Goal: Task Accomplishment & Management: Manage account settings

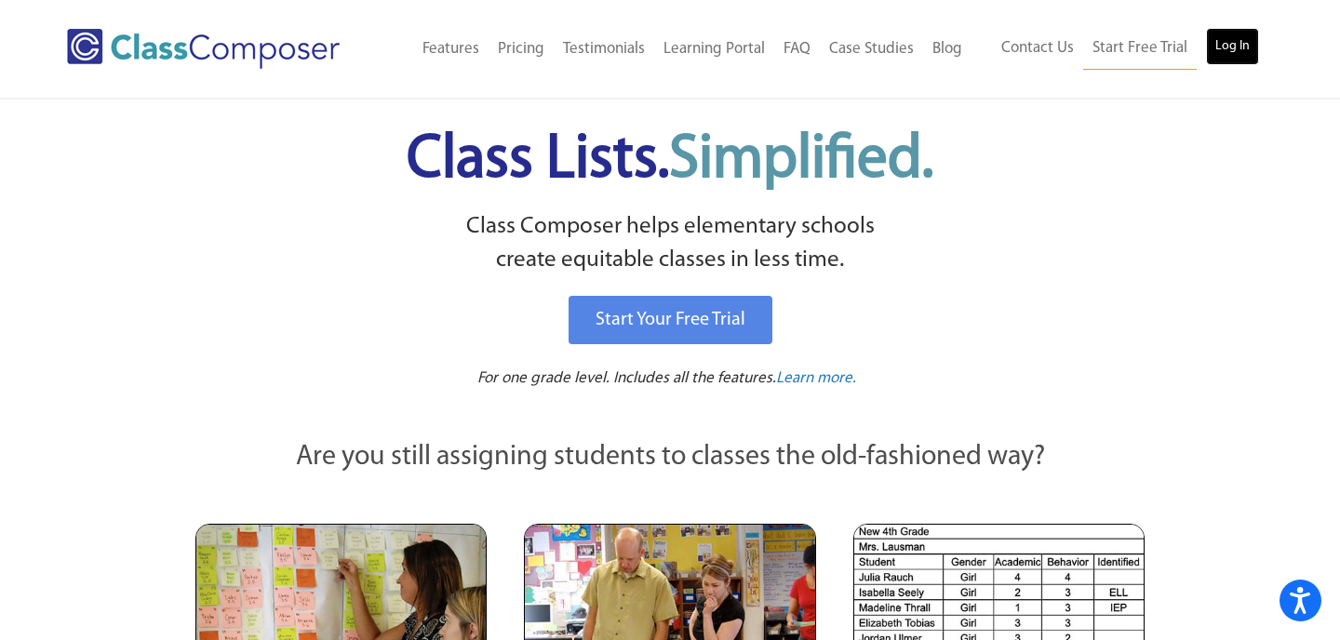
click at [1215, 50] on link "Log In" at bounding box center [1232, 46] width 53 height 37
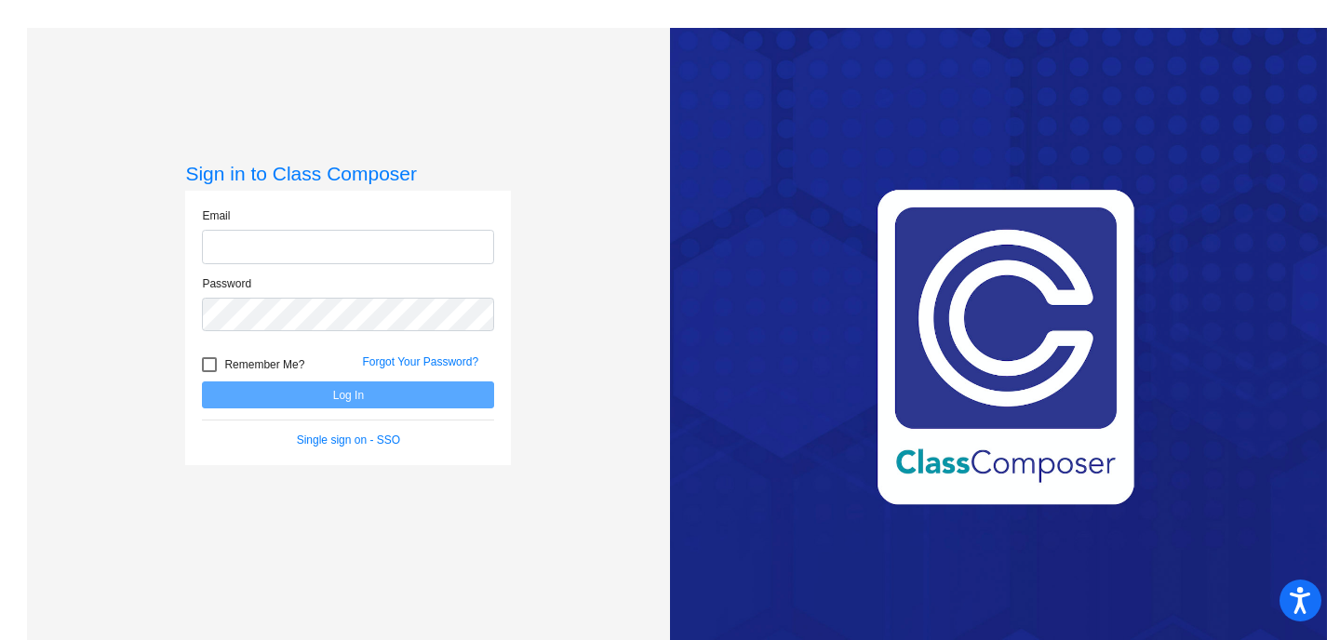
click at [278, 255] on input "email" at bounding box center [348, 247] width 292 height 34
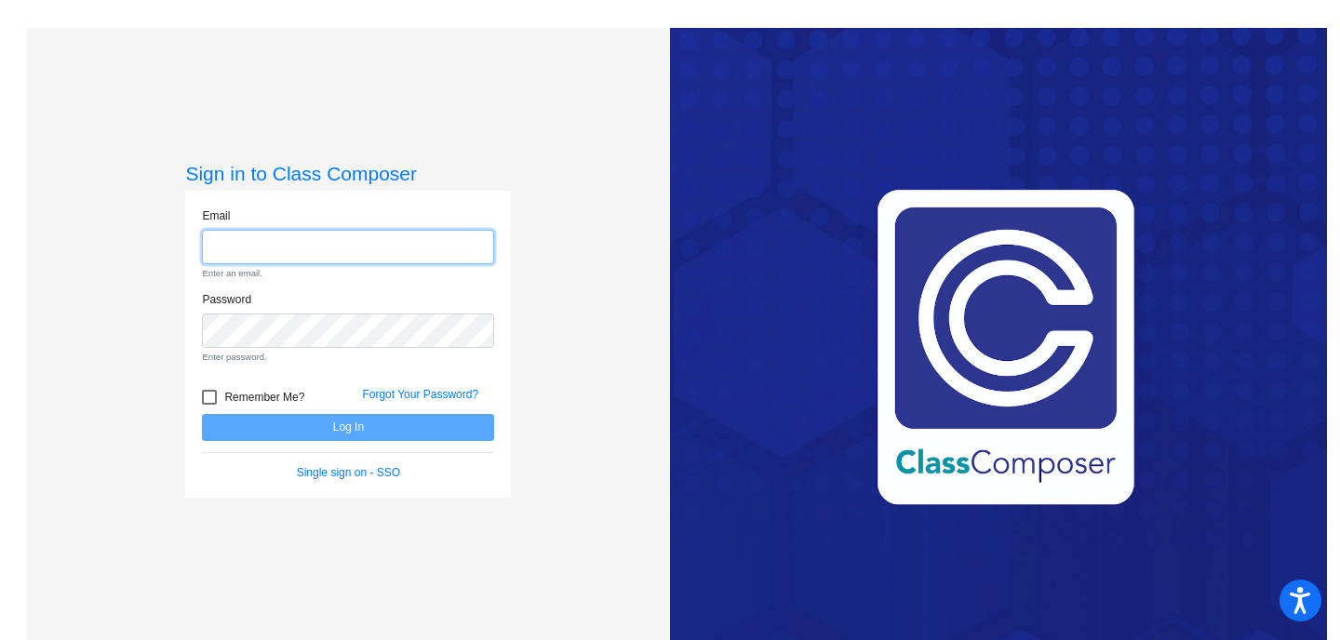
type input "[EMAIL_ADDRESS][DOMAIN_NAME]"
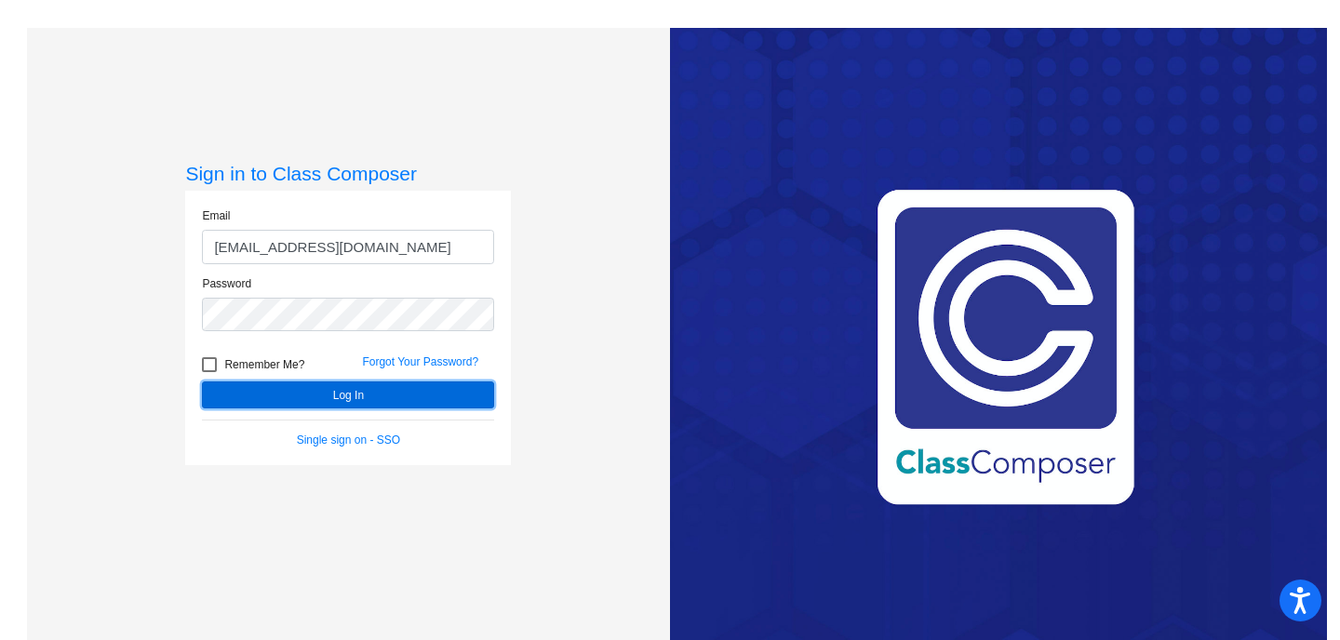
click at [333, 406] on button "Log In" at bounding box center [348, 395] width 292 height 27
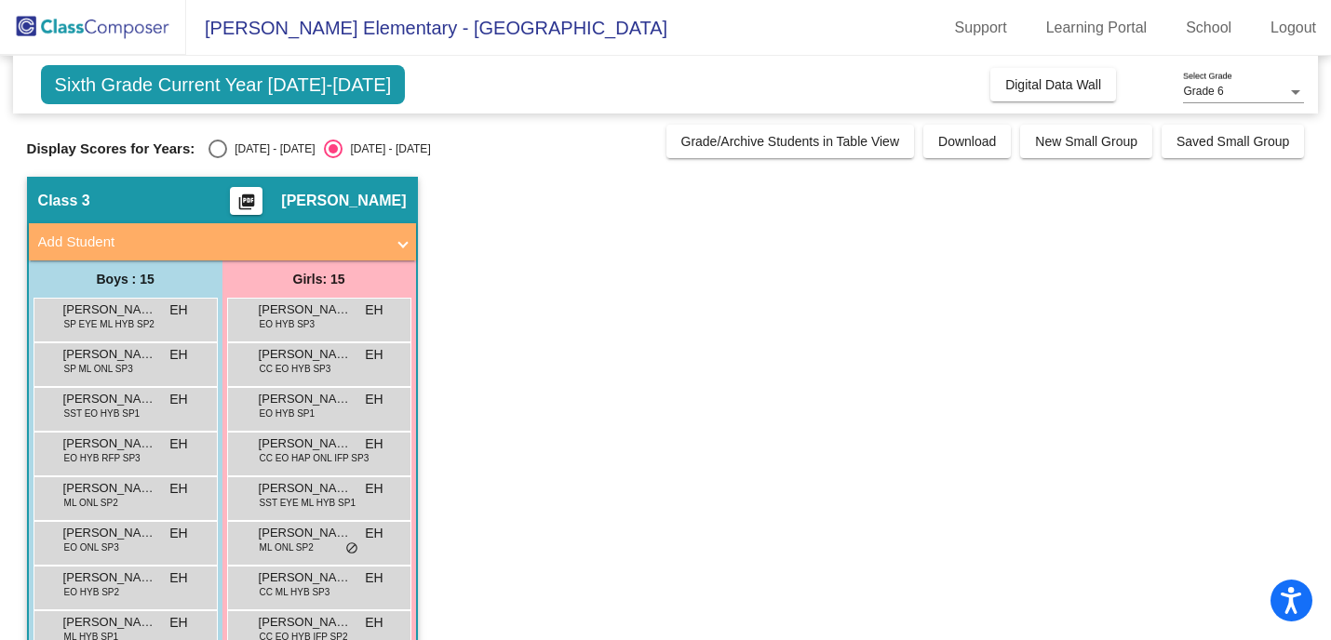
click at [220, 154] on div "Select an option" at bounding box center [217, 149] width 19 height 19
click at [218, 158] on input "[DATE] - [DATE]" at bounding box center [217, 158] width 1 height 1
radio input "true"
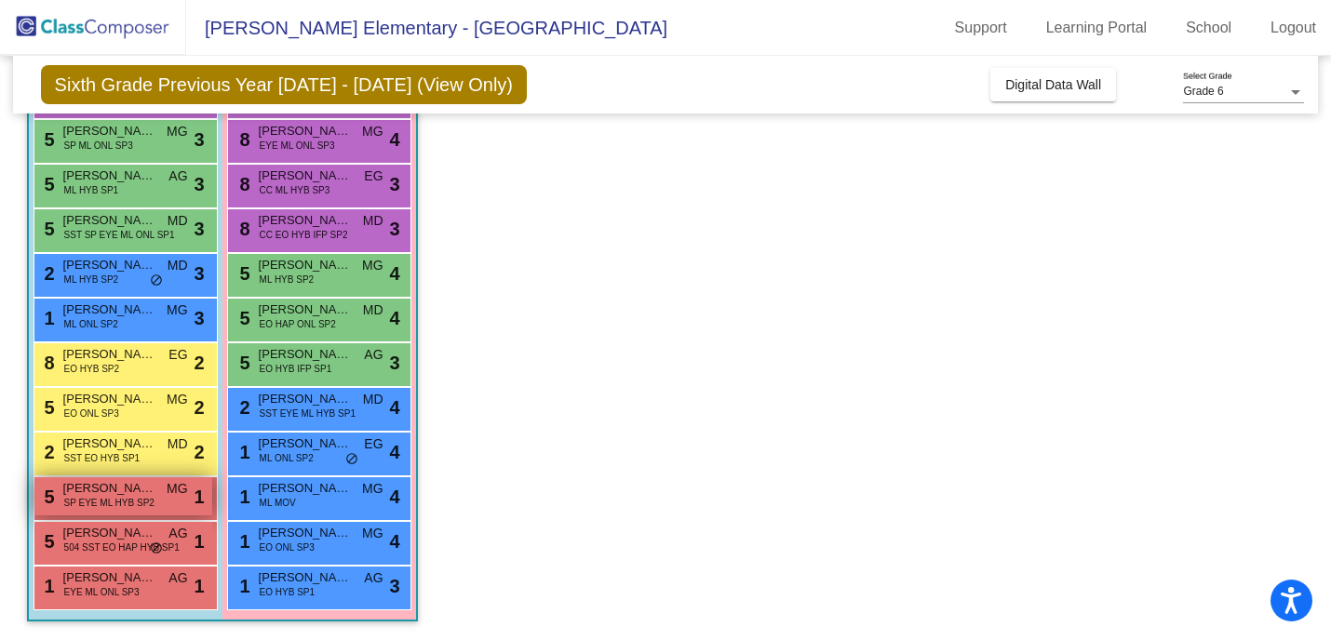
click at [175, 493] on span "MG" at bounding box center [177, 489] width 21 height 20
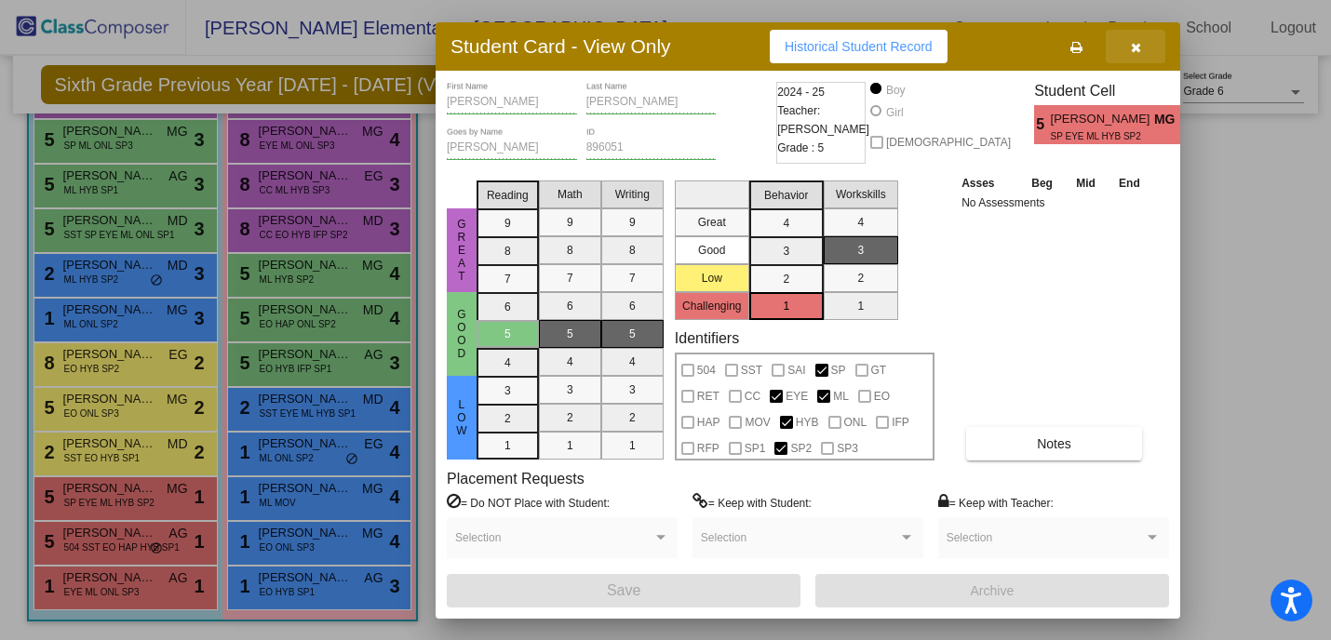
click at [1135, 46] on icon "button" at bounding box center [1136, 47] width 10 height 13
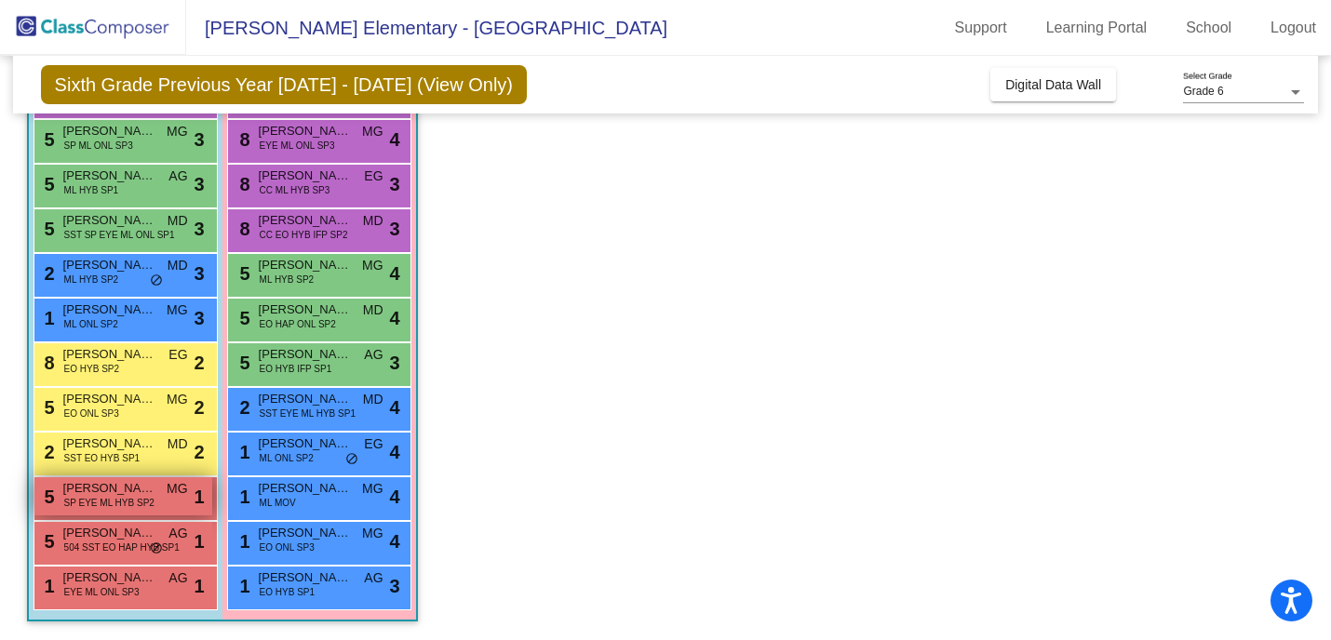
click at [102, 490] on span "[PERSON_NAME]" at bounding box center [109, 488] width 93 height 19
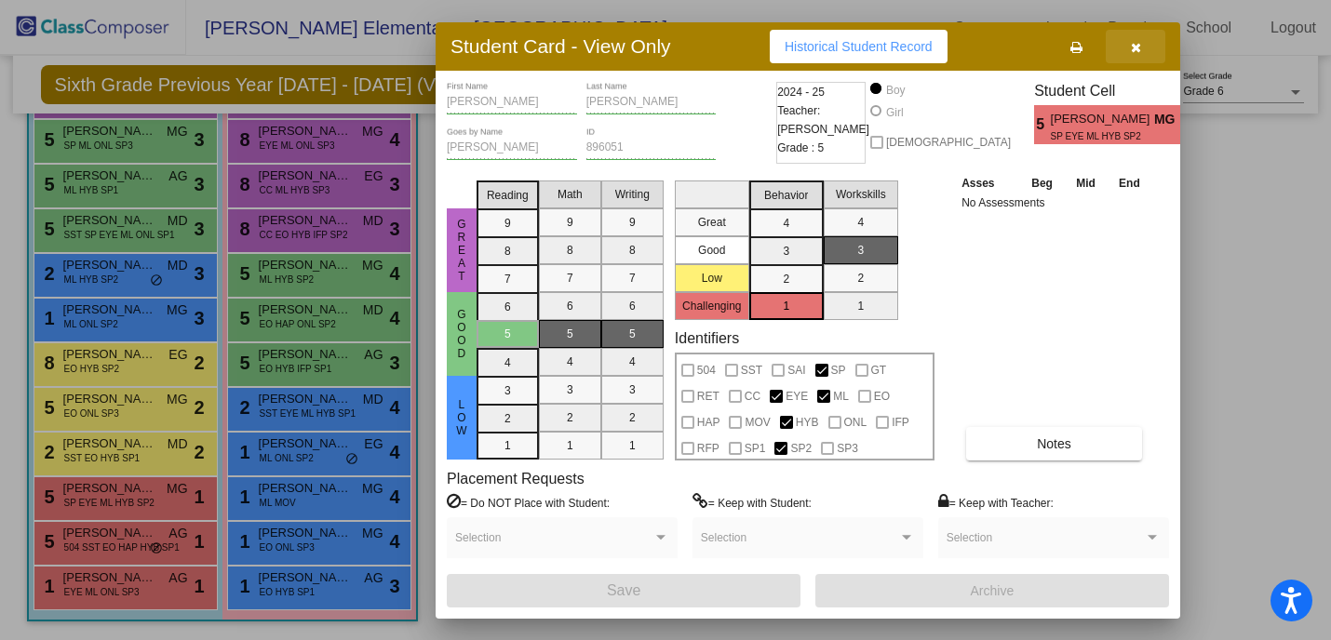
click at [1140, 45] on icon "button" at bounding box center [1136, 47] width 10 height 13
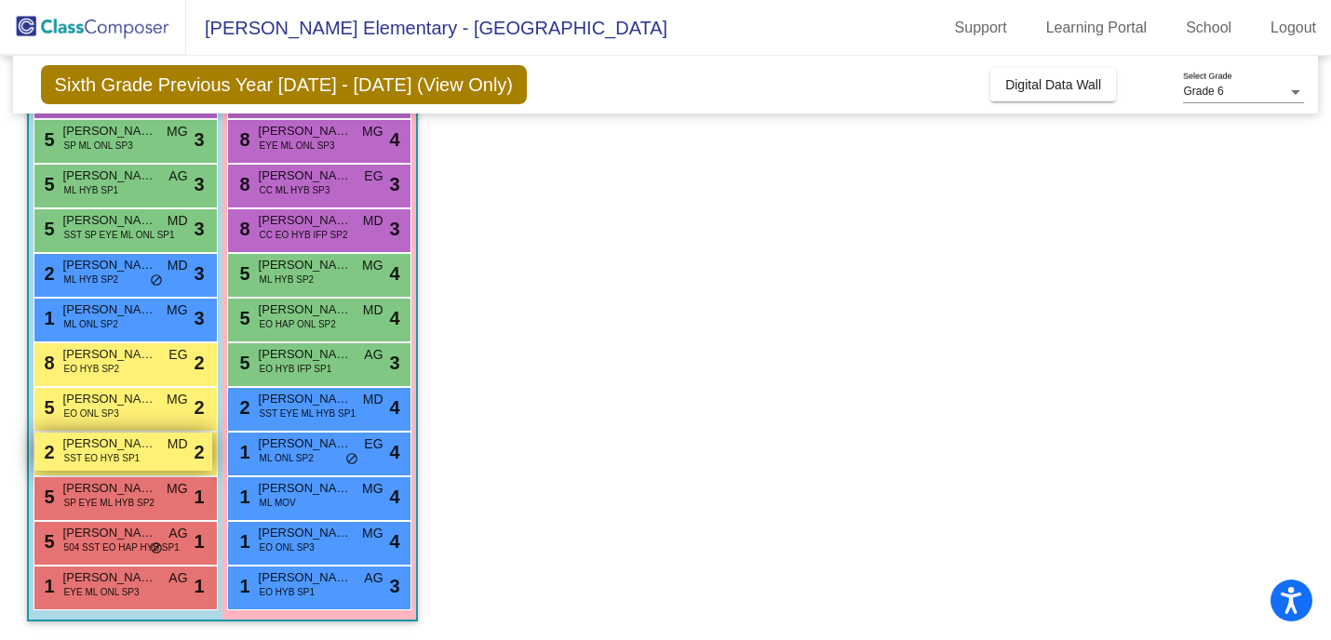
click at [113, 437] on span "[PERSON_NAME]" at bounding box center [109, 444] width 93 height 19
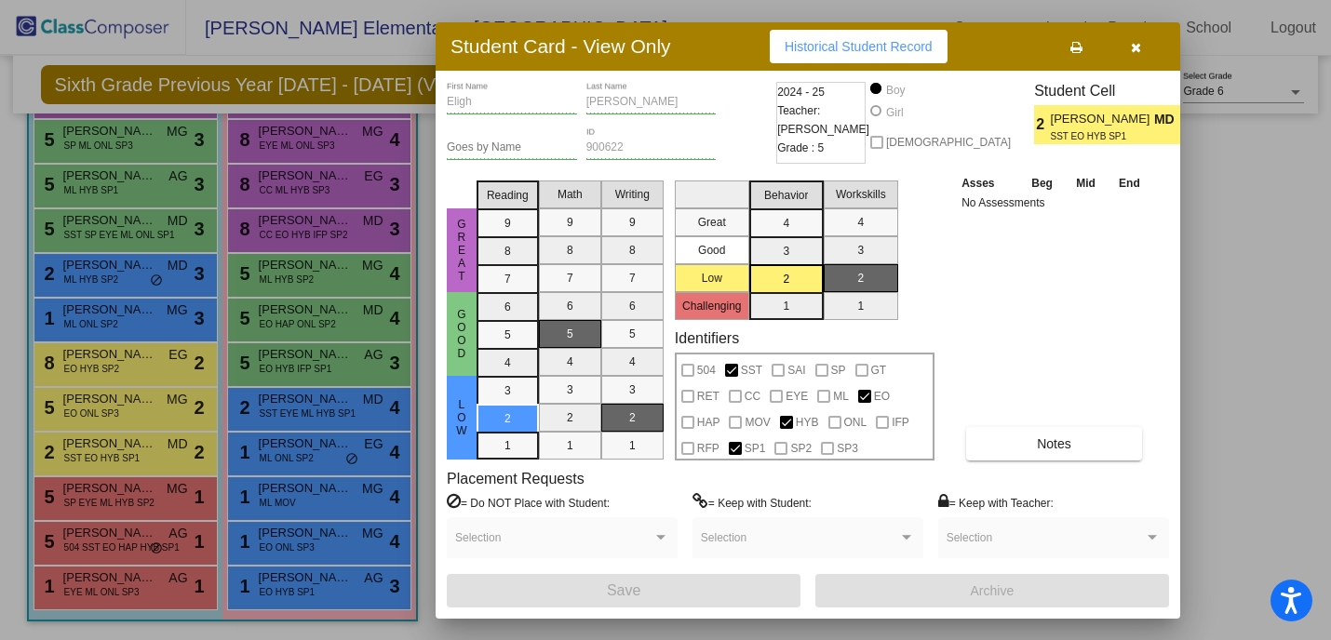
click at [1244, 261] on div at bounding box center [665, 320] width 1331 height 640
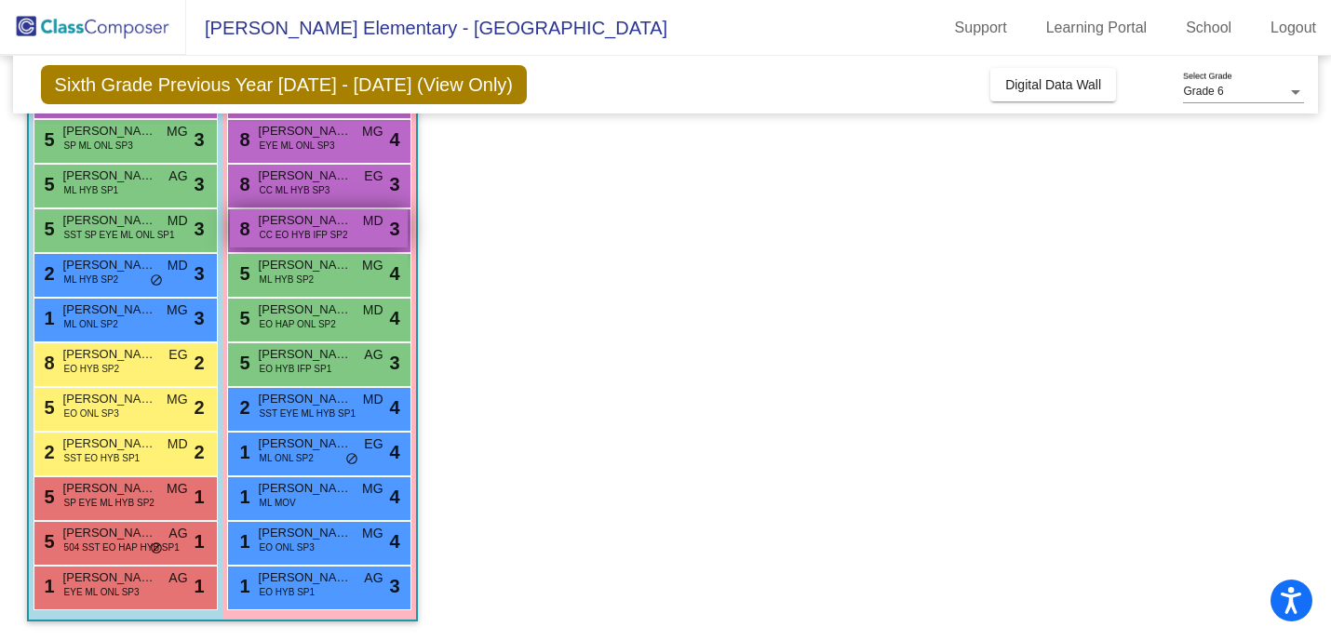
click at [302, 229] on span "CC EO HYB IFP SP2" at bounding box center [304, 235] width 88 height 14
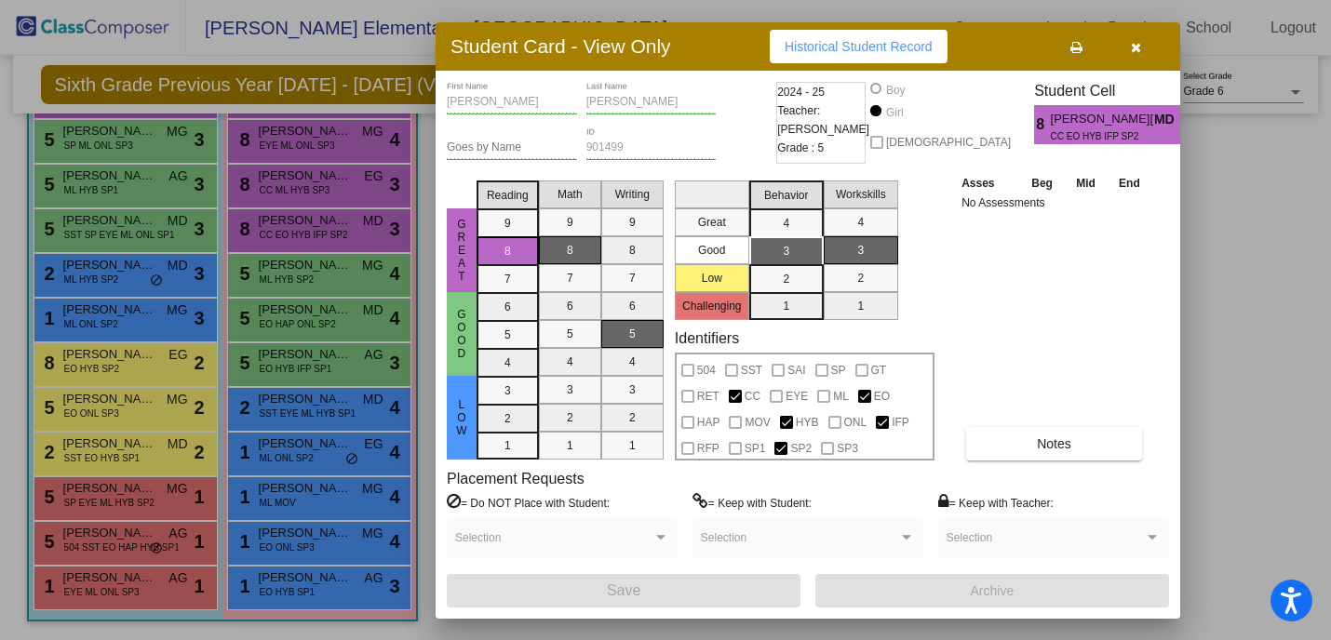
click at [1134, 60] on button "button" at bounding box center [1136, 47] width 60 height 34
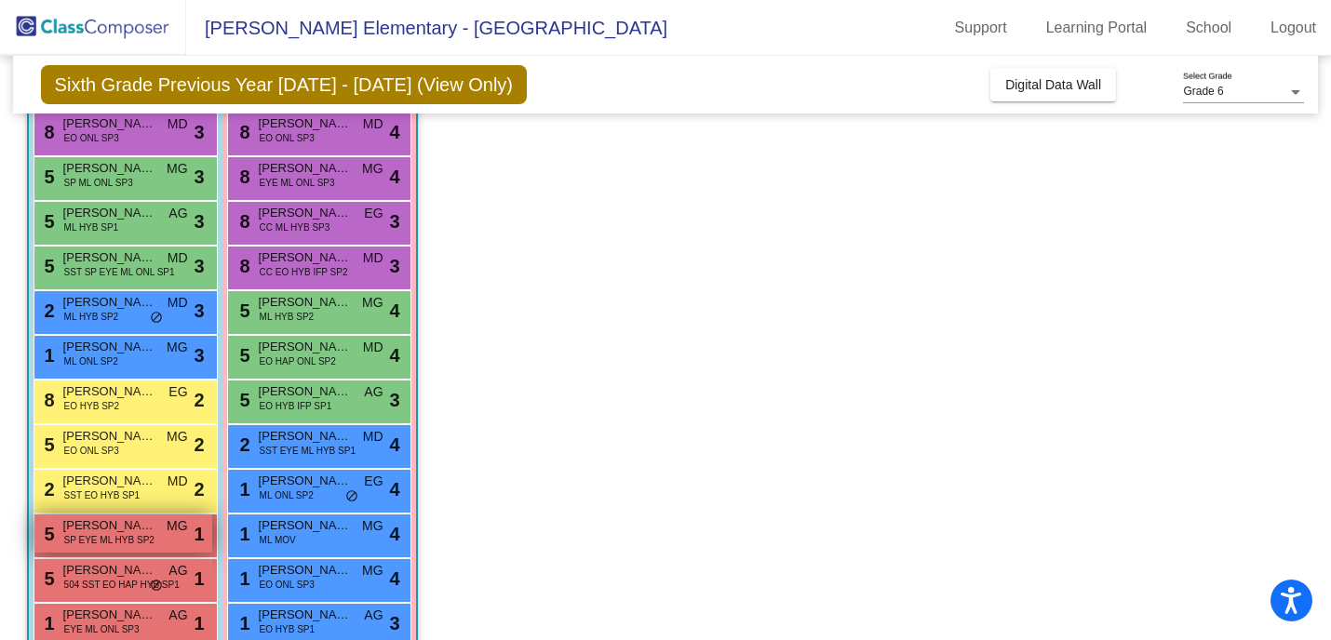
scroll to position [357, 0]
